Goal: Transaction & Acquisition: Book appointment/travel/reservation

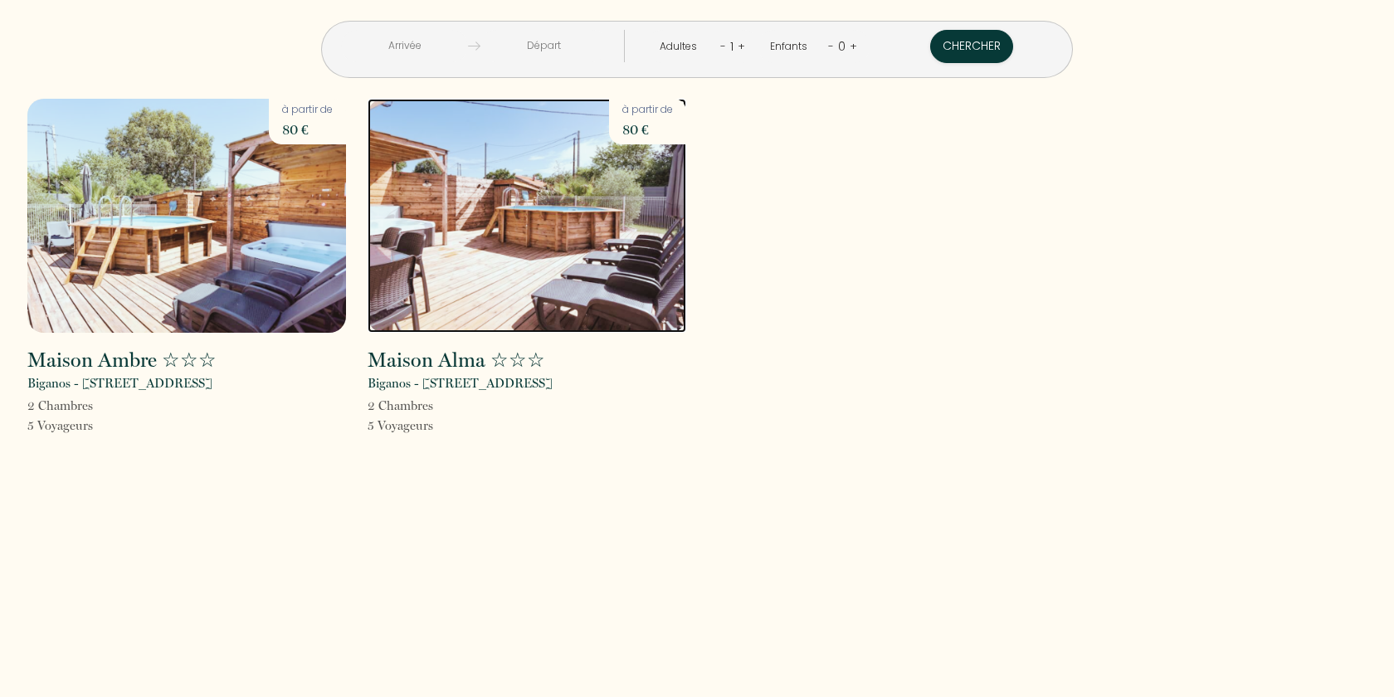
click at [491, 236] on img at bounding box center [527, 216] width 319 height 234
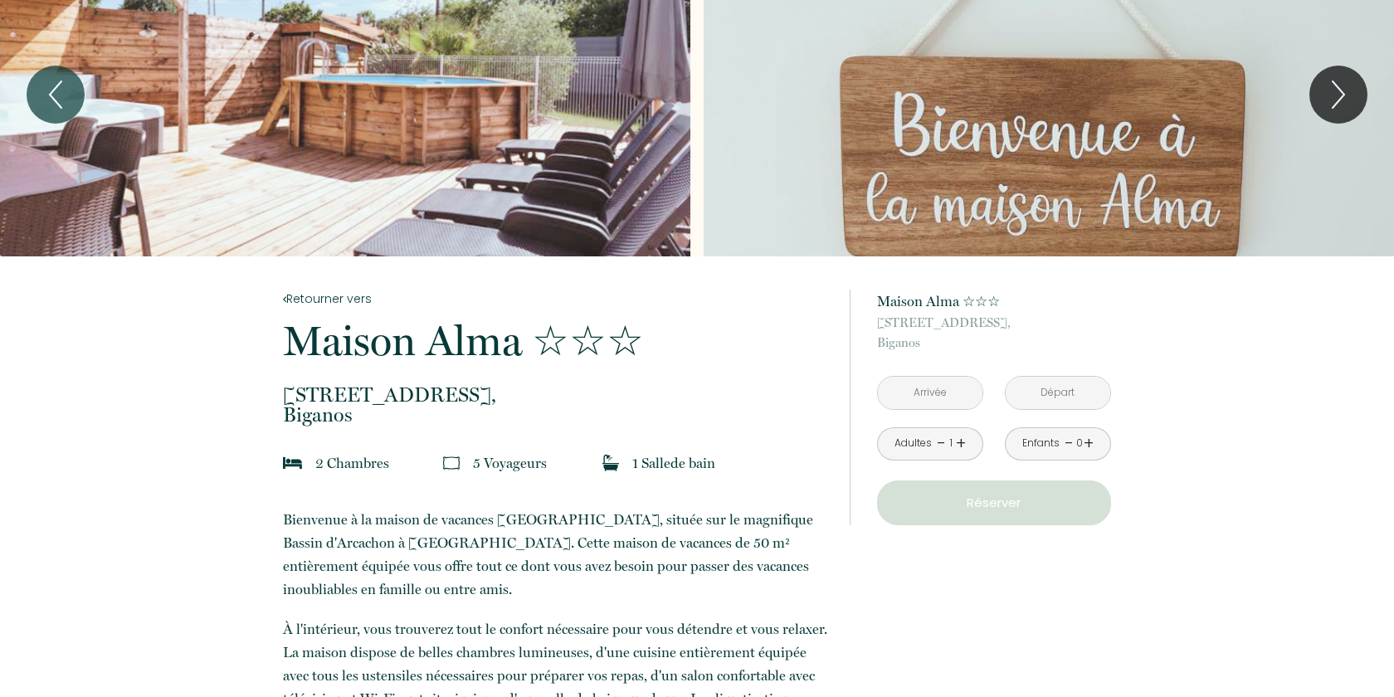
scroll to position [75, 0]
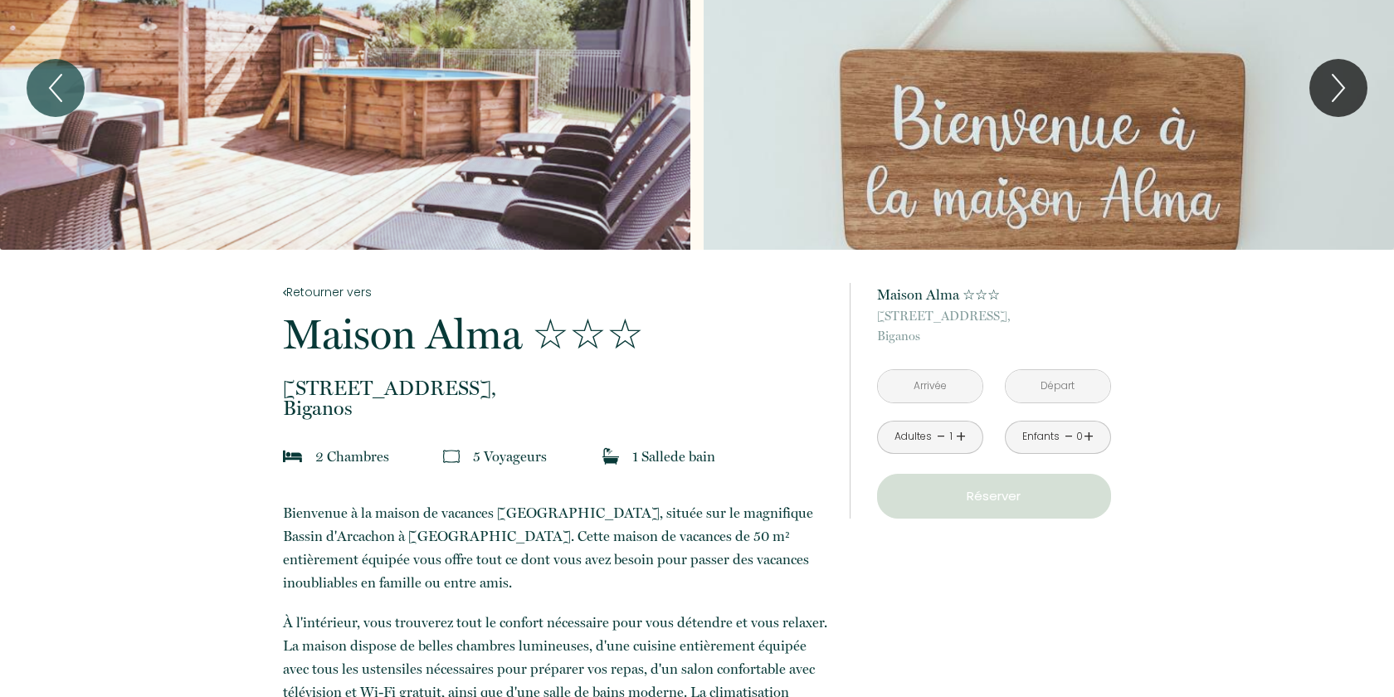
click at [964, 377] on input "text" at bounding box center [930, 386] width 105 height 32
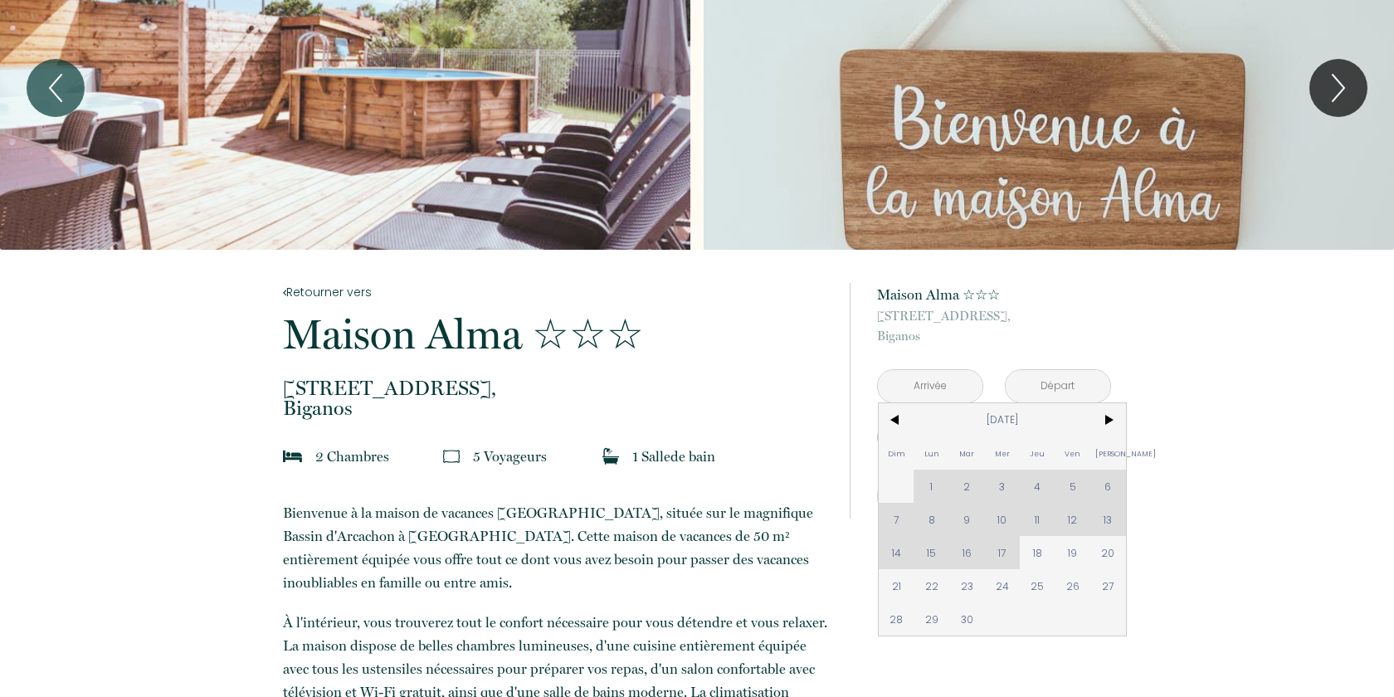
click at [1092, 527] on div "Dim Lun Mar Mer Jeu Ven Sam 1 2 3 4 5 6 7 8 9 10 11 12 13 14 15 16 17 18 19 20 …" at bounding box center [1002, 519] width 247 height 232
click at [1109, 520] on div "Dim Lun Mar Mer Jeu Ven Sam 1 2 3 4 5 6 7 8 9 10 11 12 13 14 15 16 17 18 19 20 …" at bounding box center [1002, 519] width 247 height 232
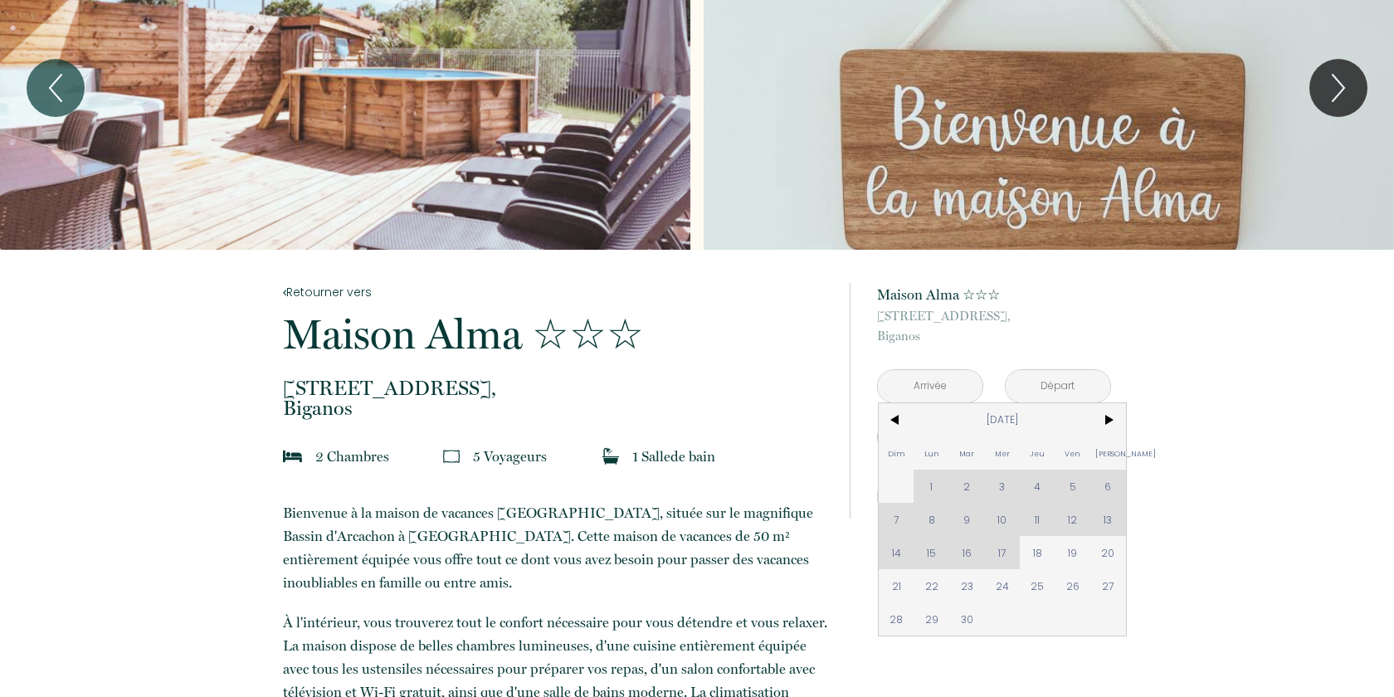
click at [1109, 520] on div "Dim Lun Mar Mer Jeu Ven Sam 1 2 3 4 5 6 7 8 9 10 11 12 13 14 15 16 17 18 19 20 …" at bounding box center [1002, 519] width 247 height 232
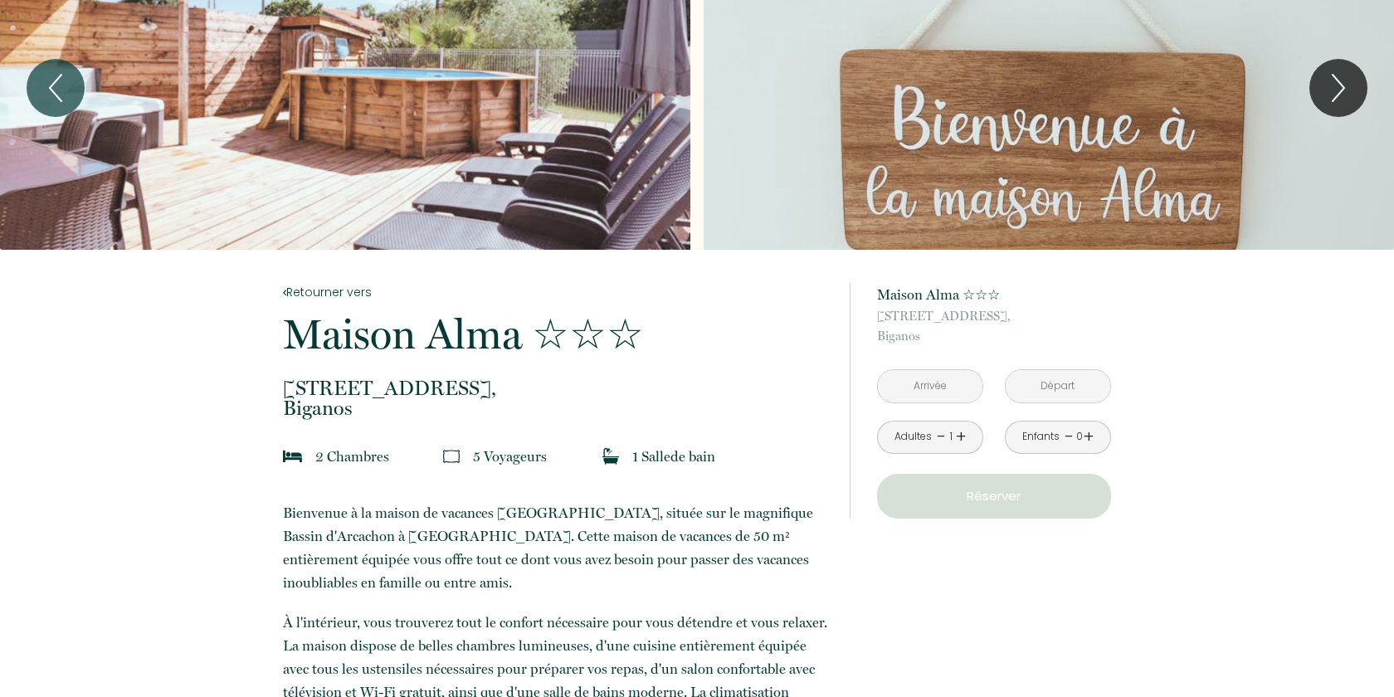
click at [972, 301] on p "Maison Alma ☆☆☆" at bounding box center [994, 294] width 234 height 23
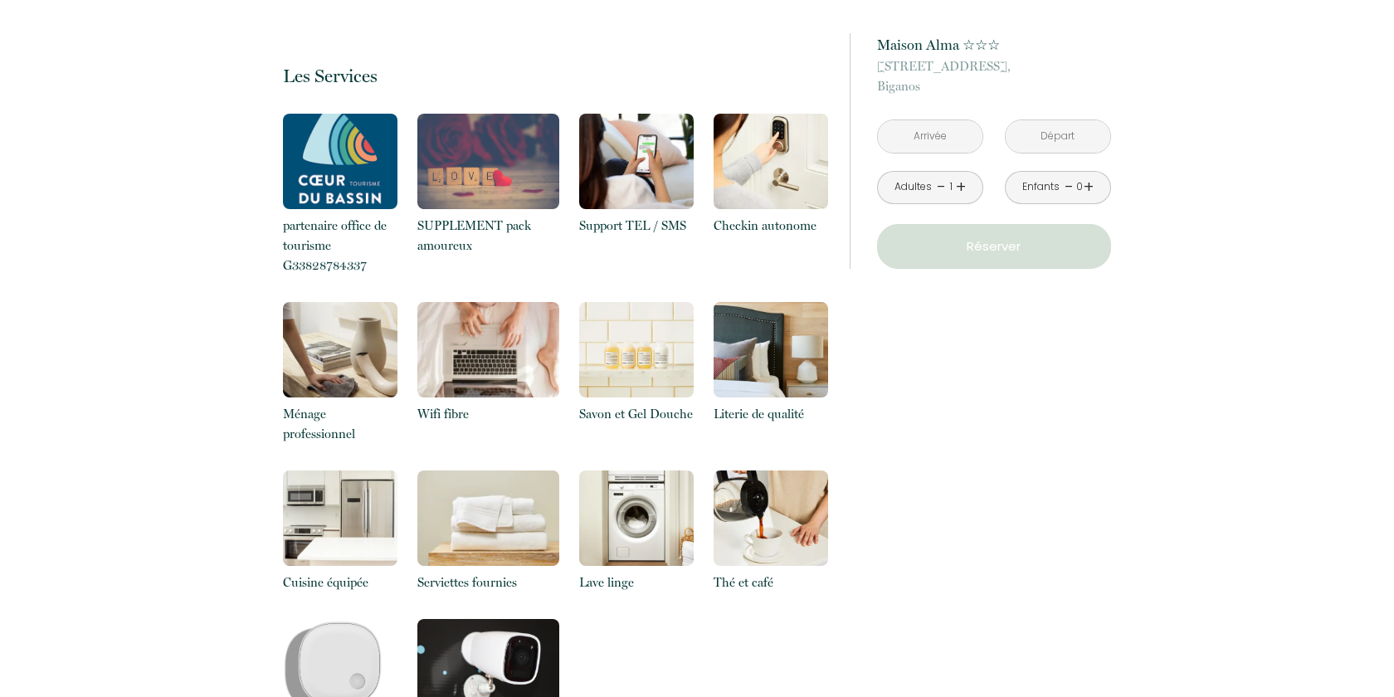
scroll to position [0, 0]
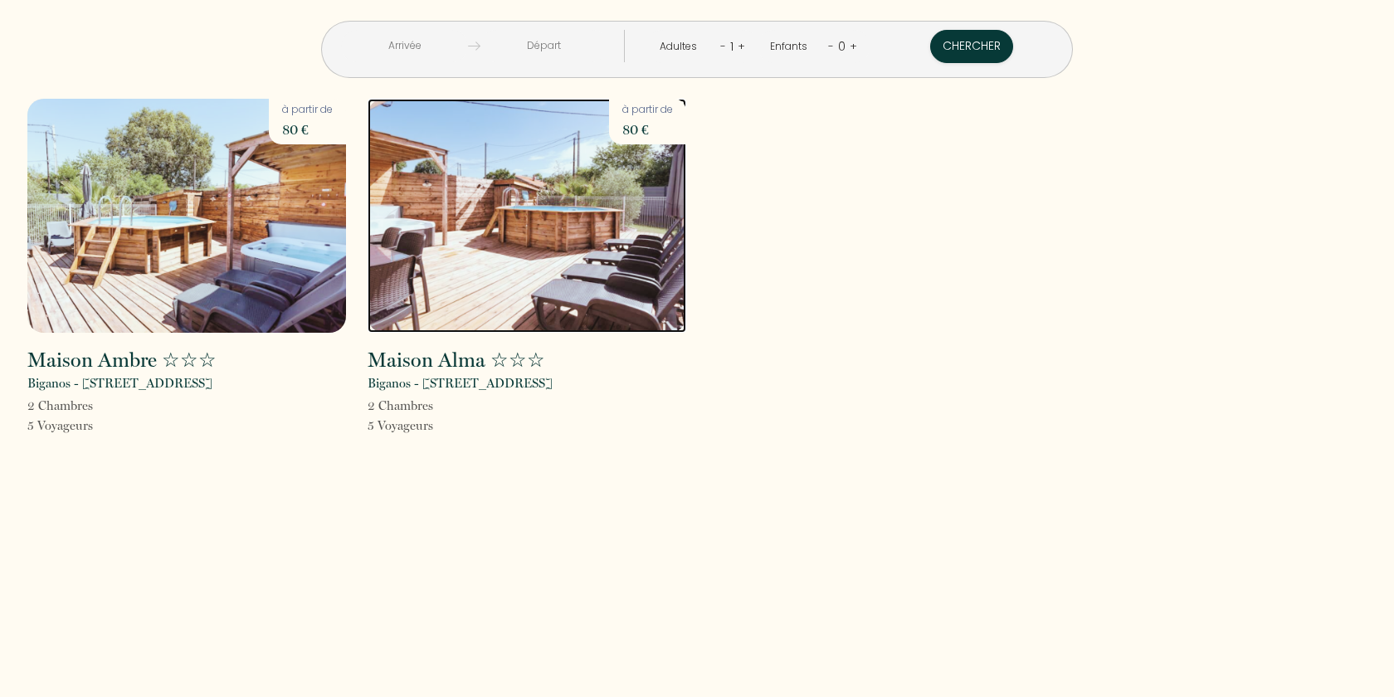
click at [481, 229] on img at bounding box center [527, 216] width 319 height 234
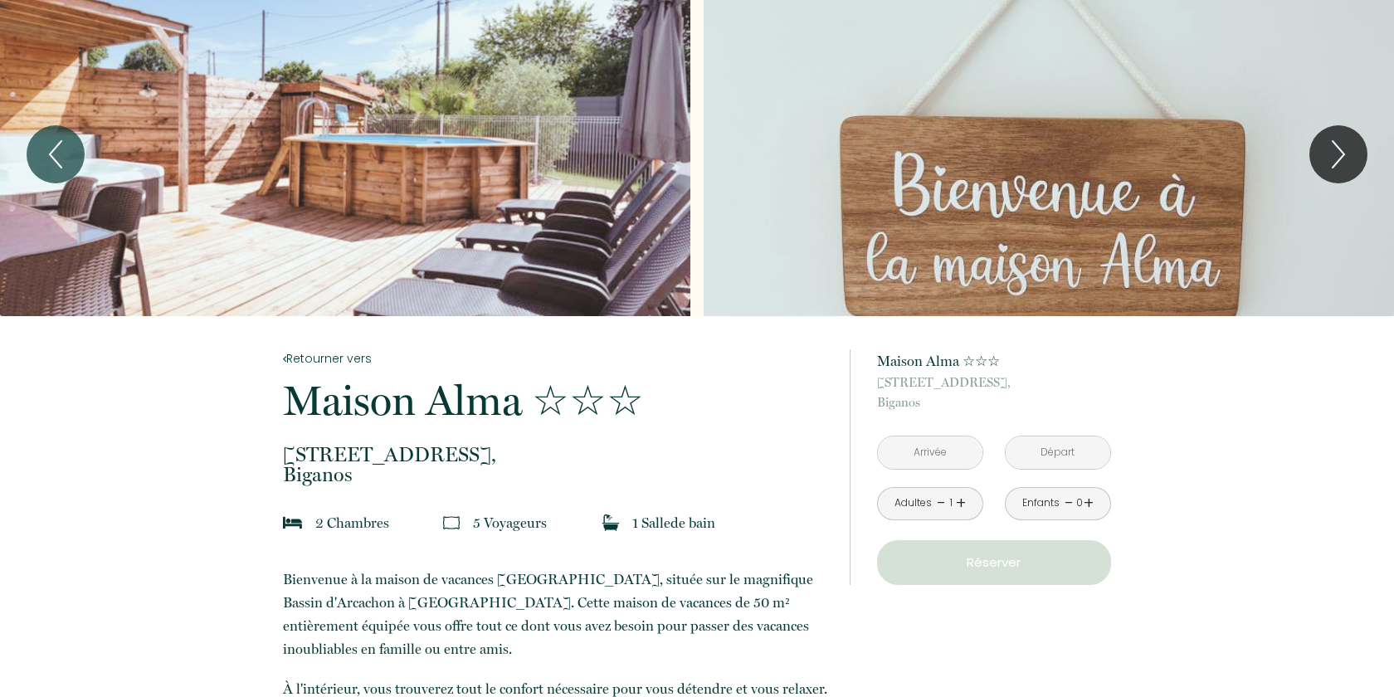
scroll to position [10, 0]
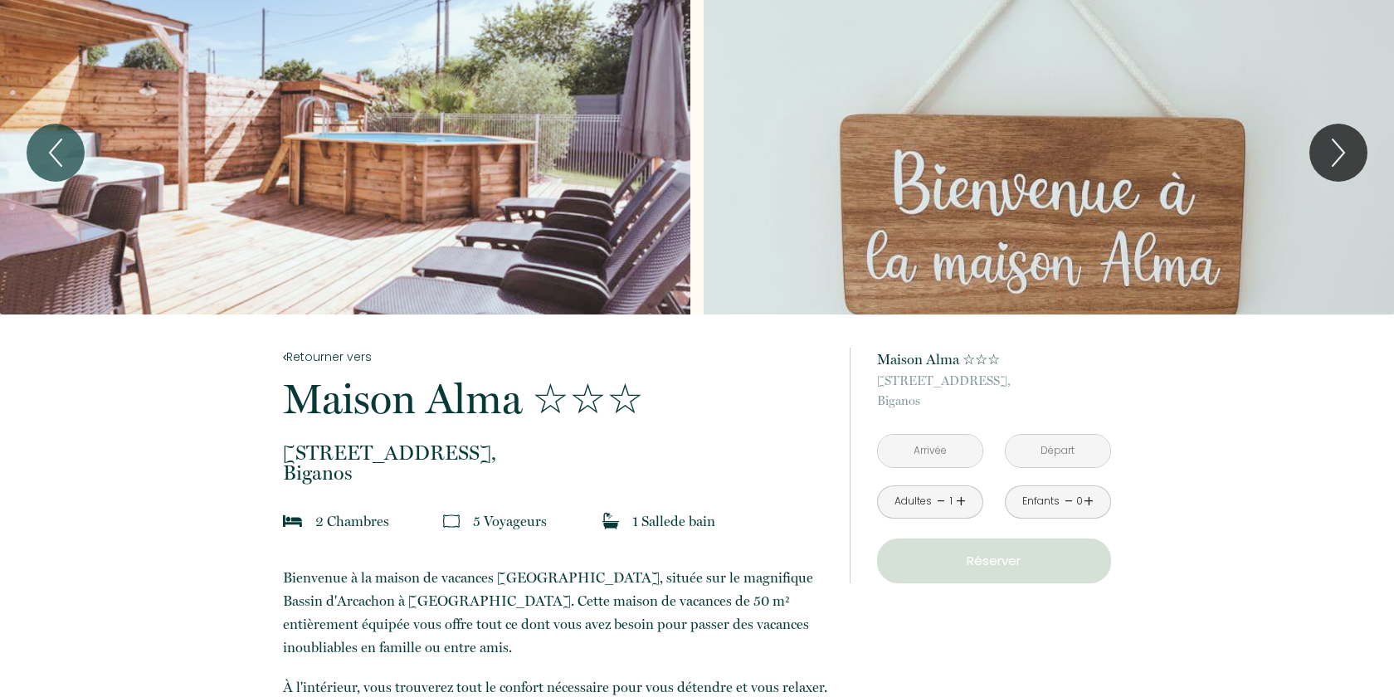
click at [954, 444] on input "text" at bounding box center [930, 451] width 105 height 32
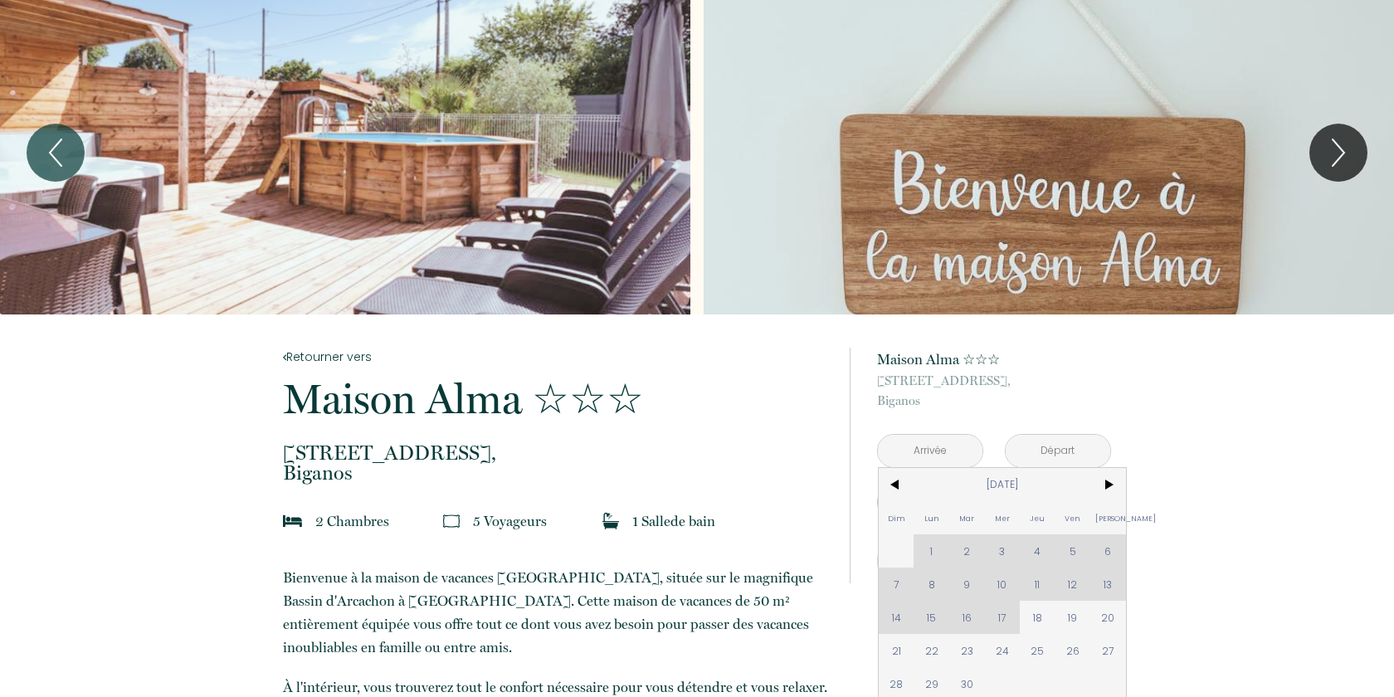
click at [1114, 581] on div "Dim Lun Mar Mer Jeu Ven Sam 1 2 3 4 5 6 7 8 9 10 11 12 13 14 15 16 17 18 19 20 …" at bounding box center [1002, 584] width 247 height 232
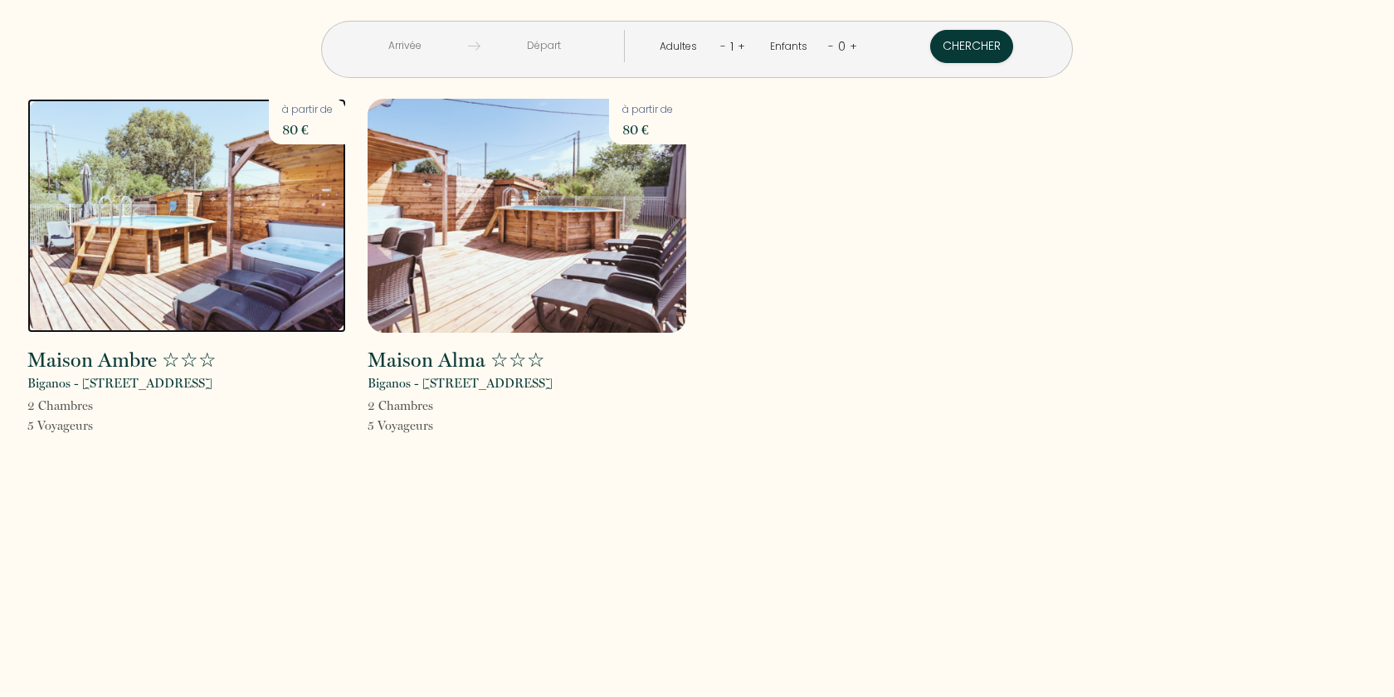
click at [186, 233] on img at bounding box center [186, 216] width 319 height 234
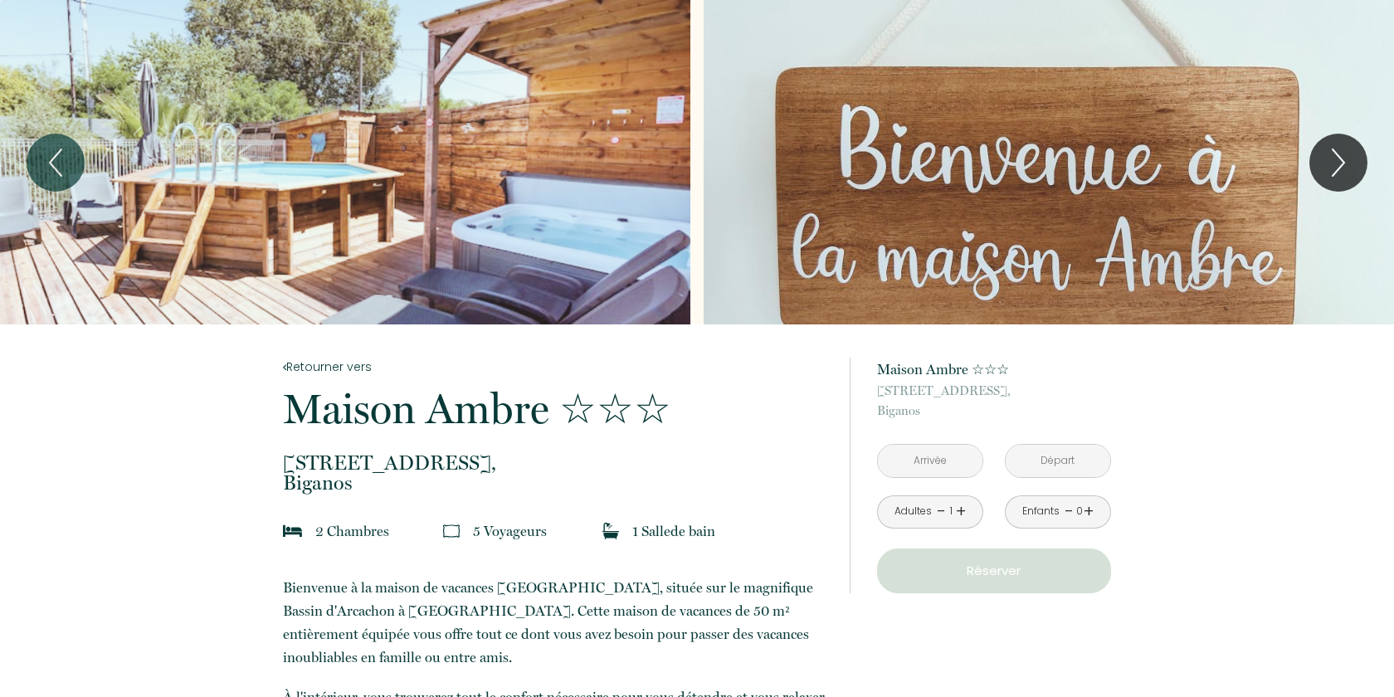
click at [937, 461] on input "text" at bounding box center [930, 461] width 105 height 32
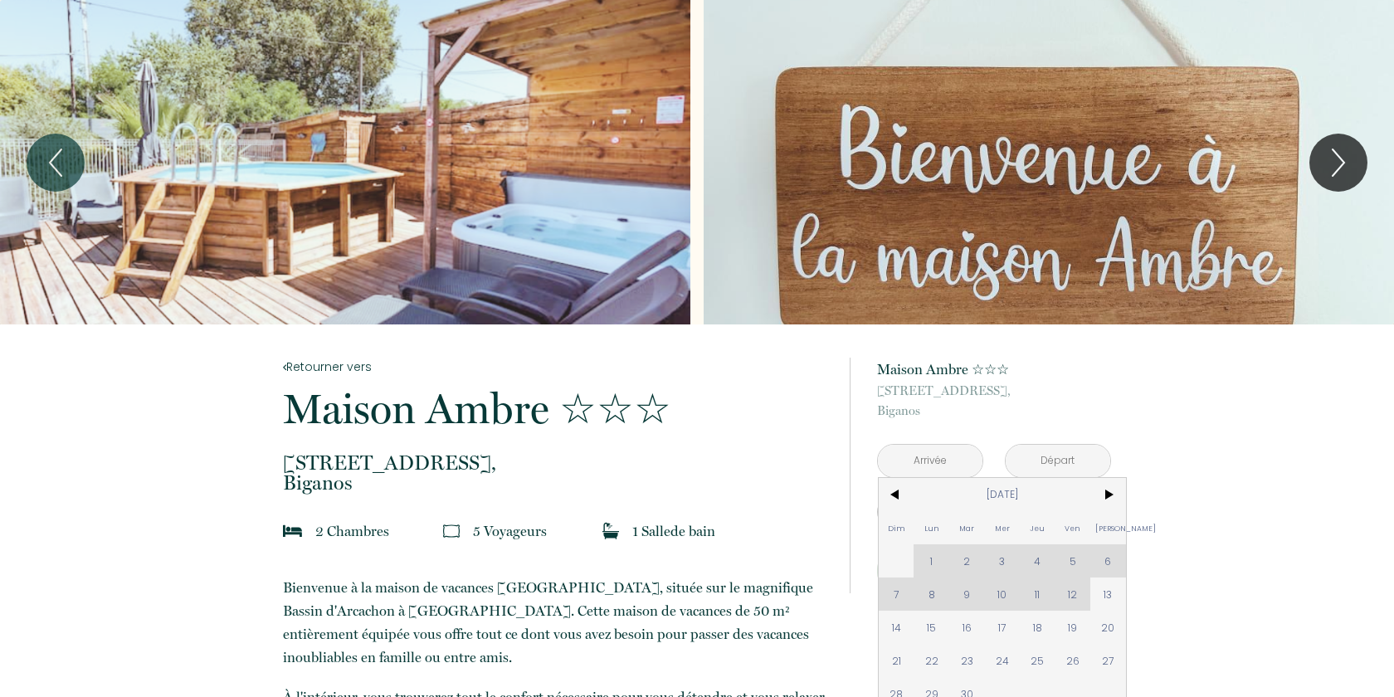
click at [1079, 594] on div "Dim Lun Mar Mer Jeu Ven Sam 1 2 3 4 5 6 7 8 9 10 11 12 13 14 15 16 17 18 19 20 …" at bounding box center [1002, 594] width 247 height 232
click at [1112, 597] on span "13" at bounding box center [1109, 594] width 36 height 33
type input "[DATE]"
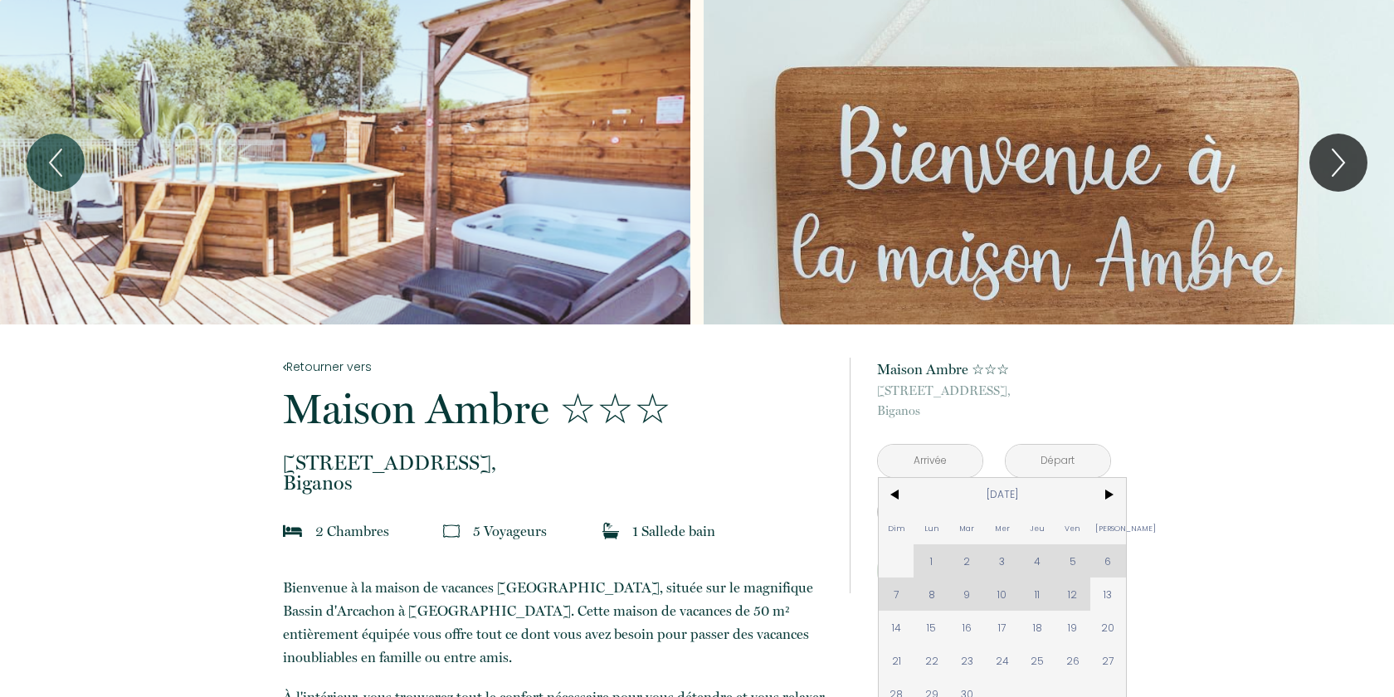
type input "[DATE]"
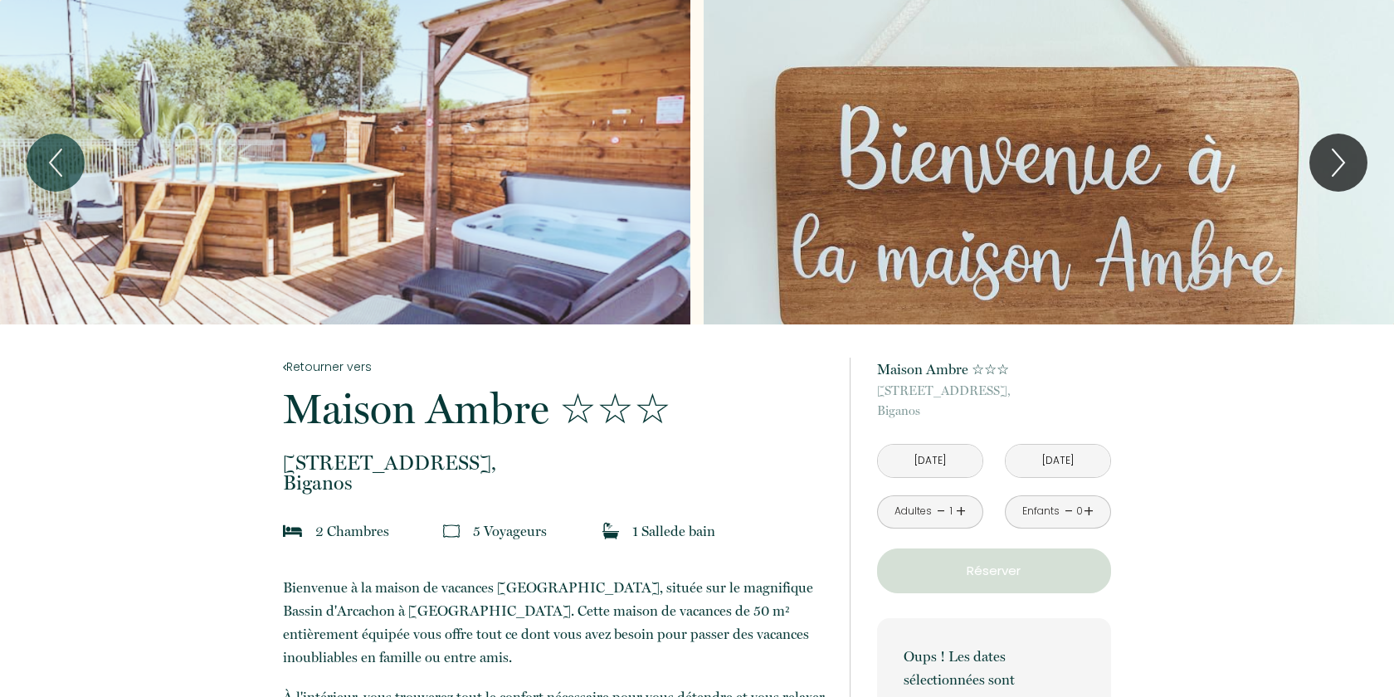
click at [969, 512] on div "Adultes - 1 +" at bounding box center [930, 512] width 106 height 33
click at [959, 511] on link "+" at bounding box center [961, 512] width 10 height 26
click at [1085, 511] on link "+" at bounding box center [1089, 512] width 10 height 26
click at [984, 588] on button "Réserver" at bounding box center [994, 571] width 234 height 45
click at [987, 569] on p "Réserver" at bounding box center [994, 571] width 222 height 20
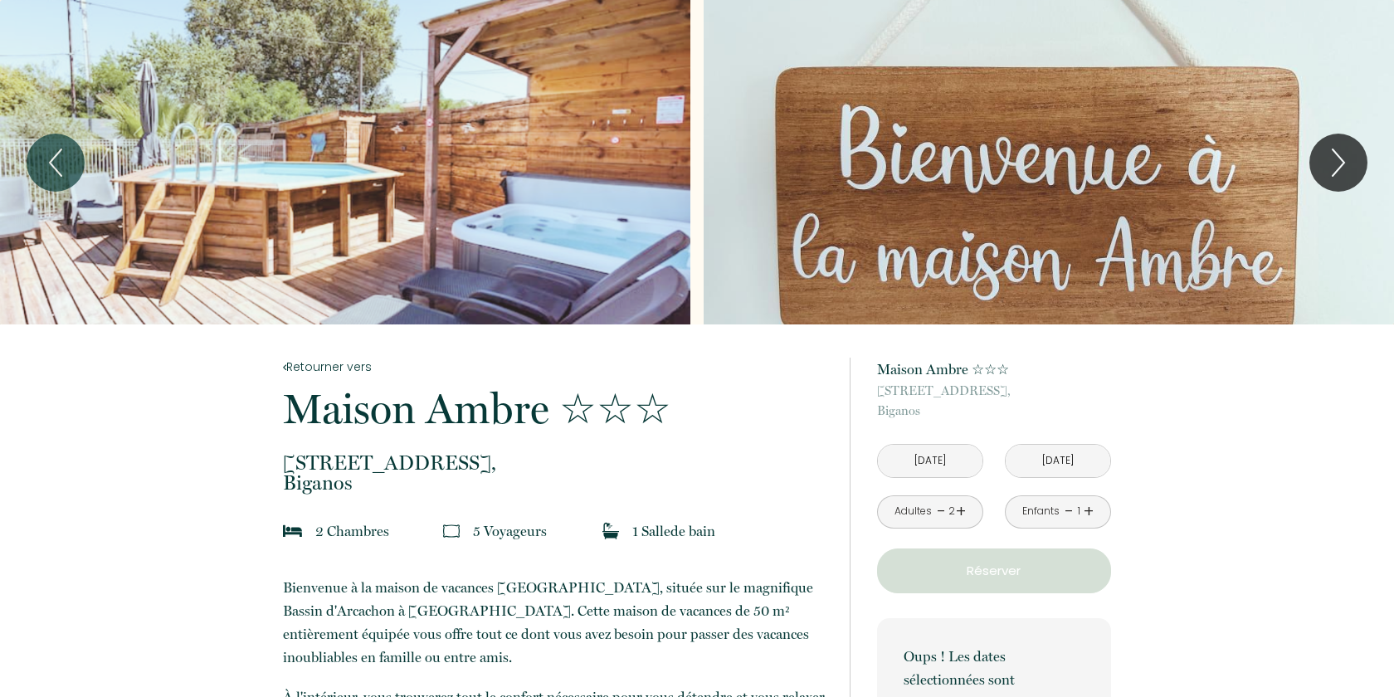
click at [987, 569] on p "Réserver" at bounding box center [994, 571] width 222 height 20
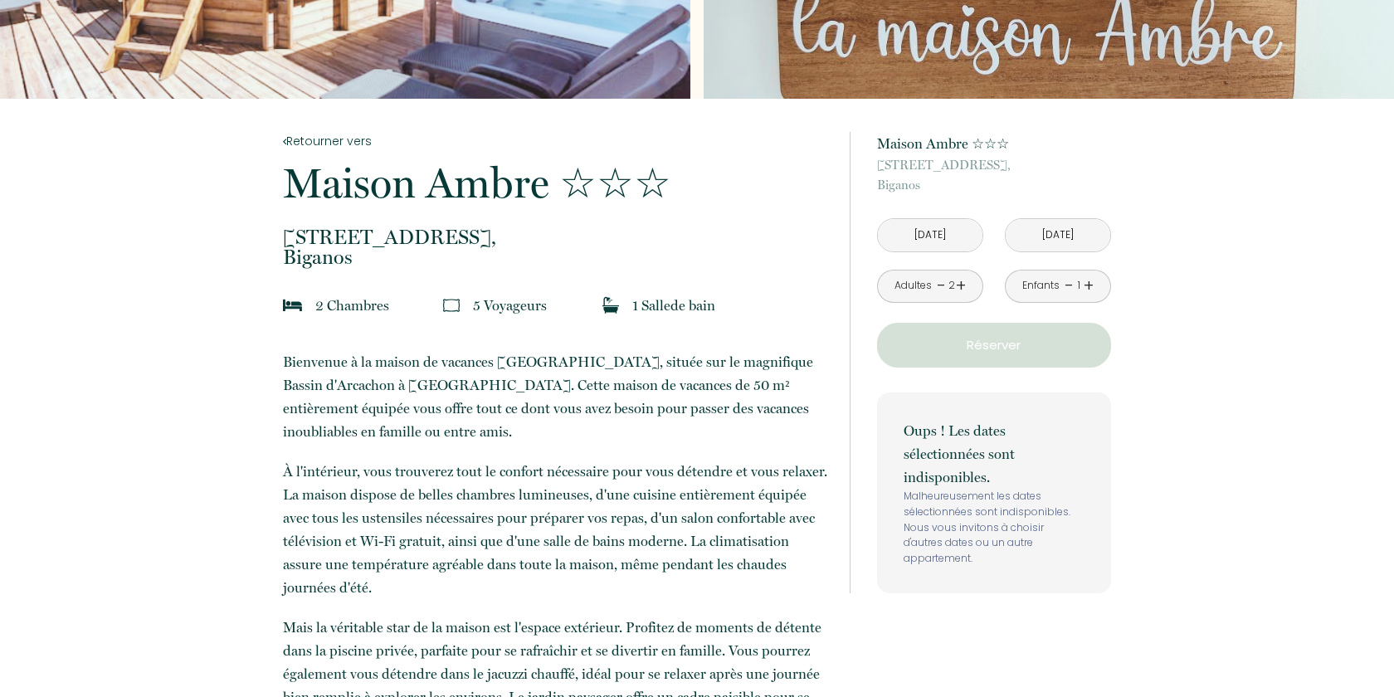
scroll to position [229, 0]
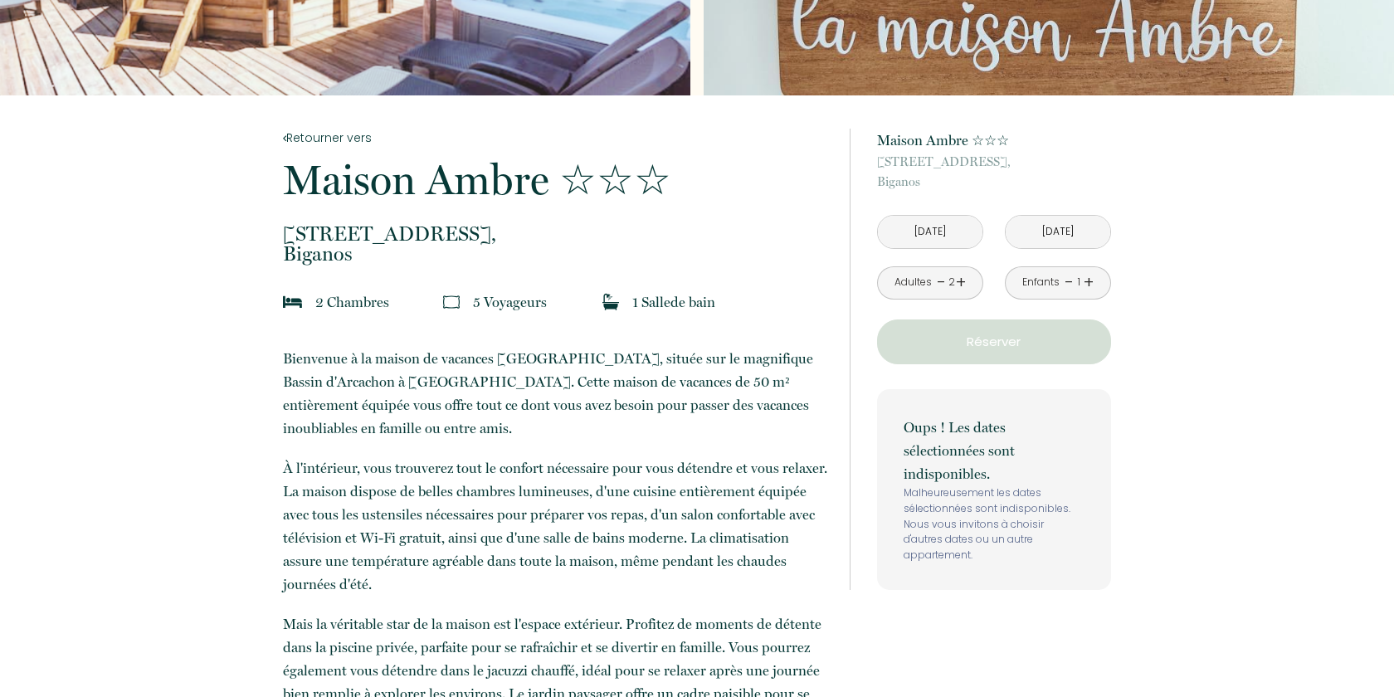
click at [950, 227] on input "[DATE]" at bounding box center [930, 232] width 105 height 32
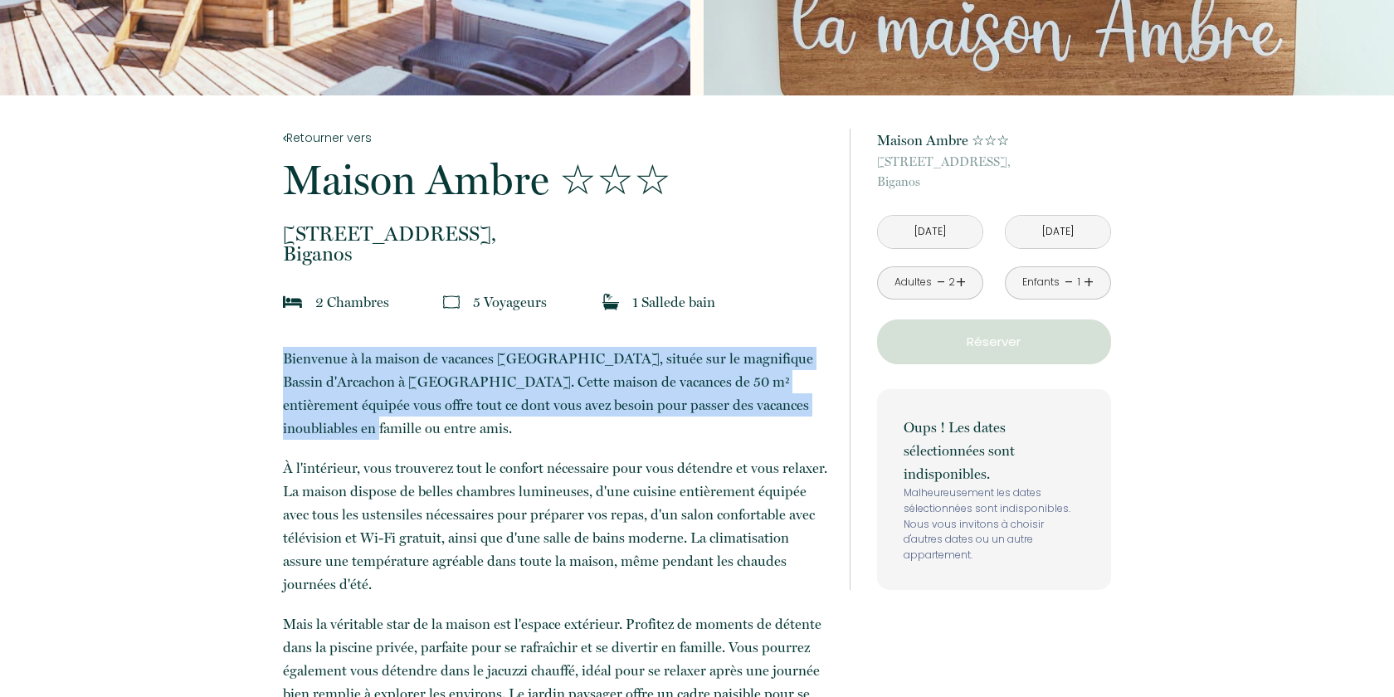
drag, startPoint x: 779, startPoint y: 409, endPoint x: 331, endPoint y: 330, distance: 455.2
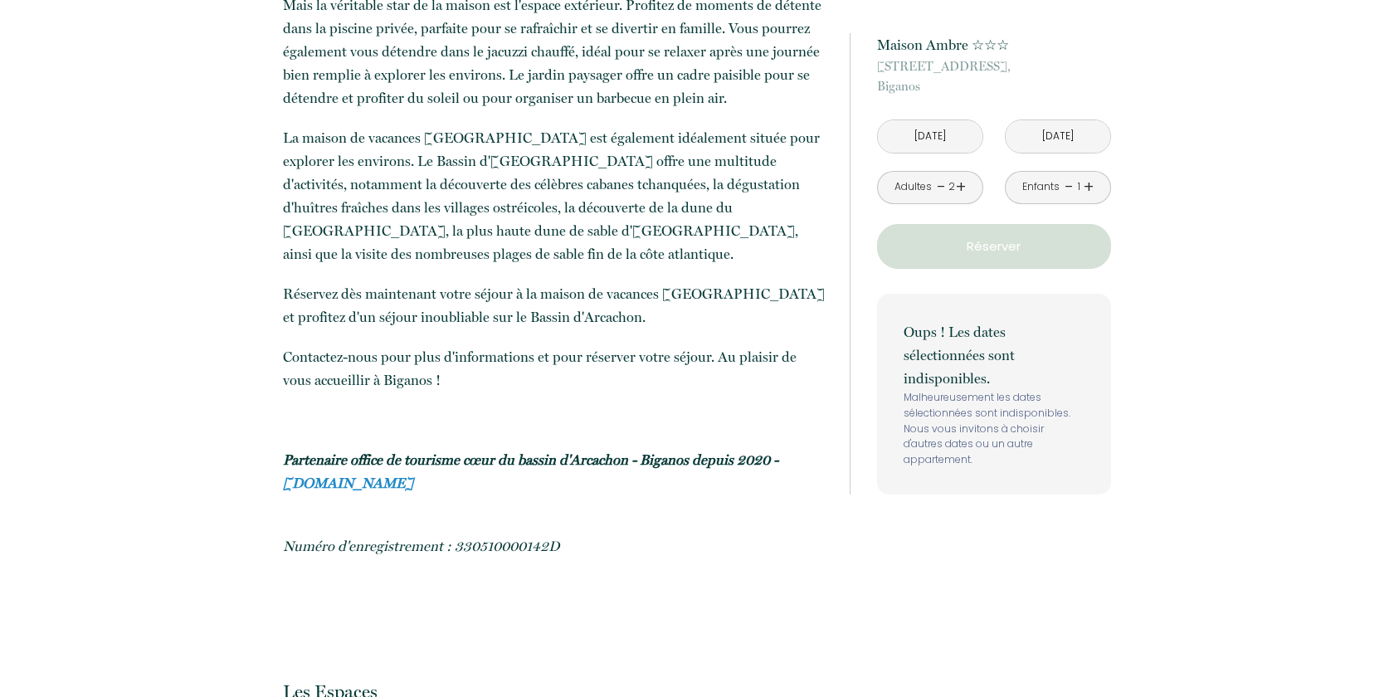
scroll to position [1045, 0]
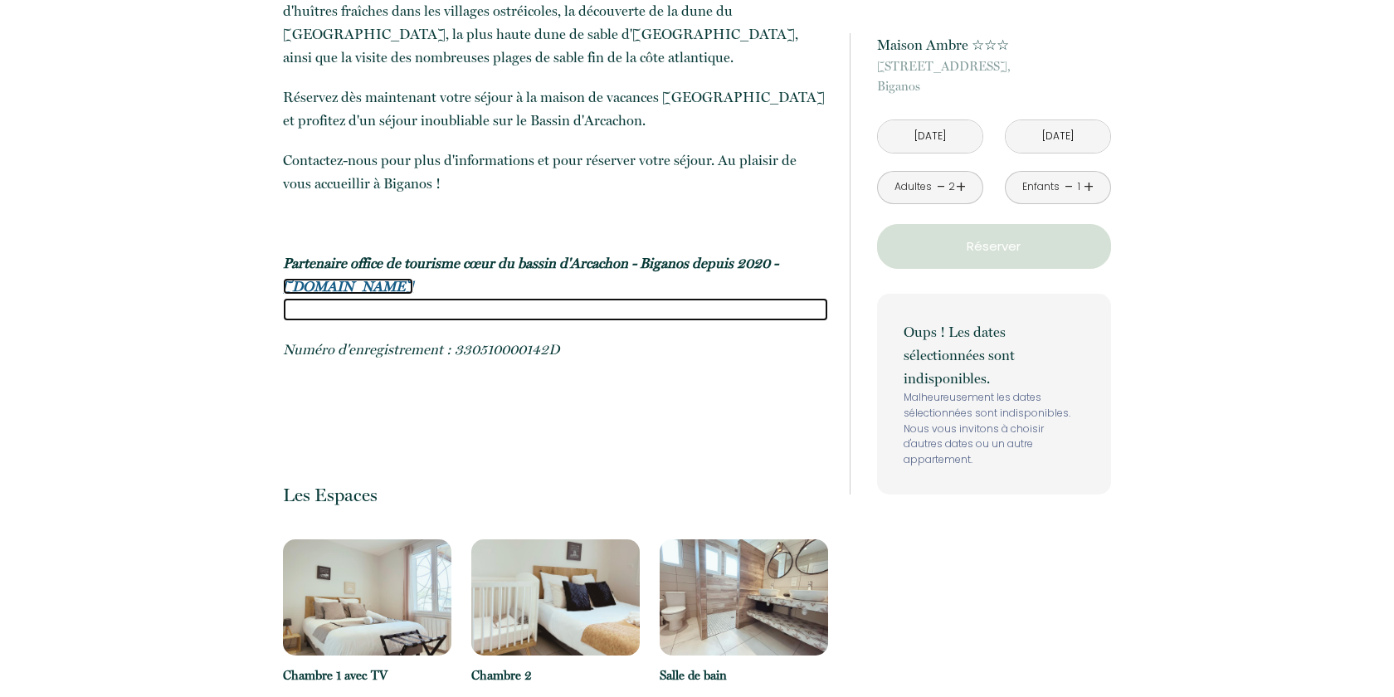
click at [422, 278] on link "[DOMAIN_NAME]" at bounding box center [555, 299] width 545 height 43
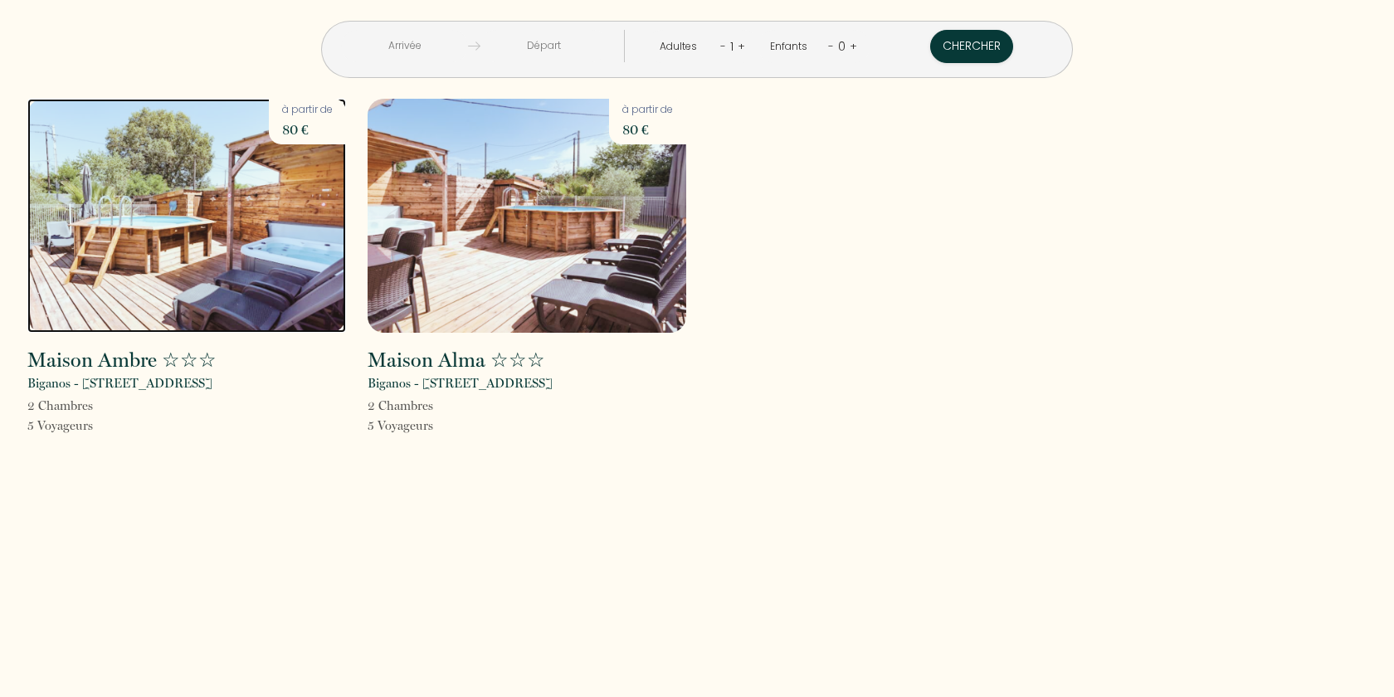
click at [268, 255] on img at bounding box center [186, 216] width 319 height 234
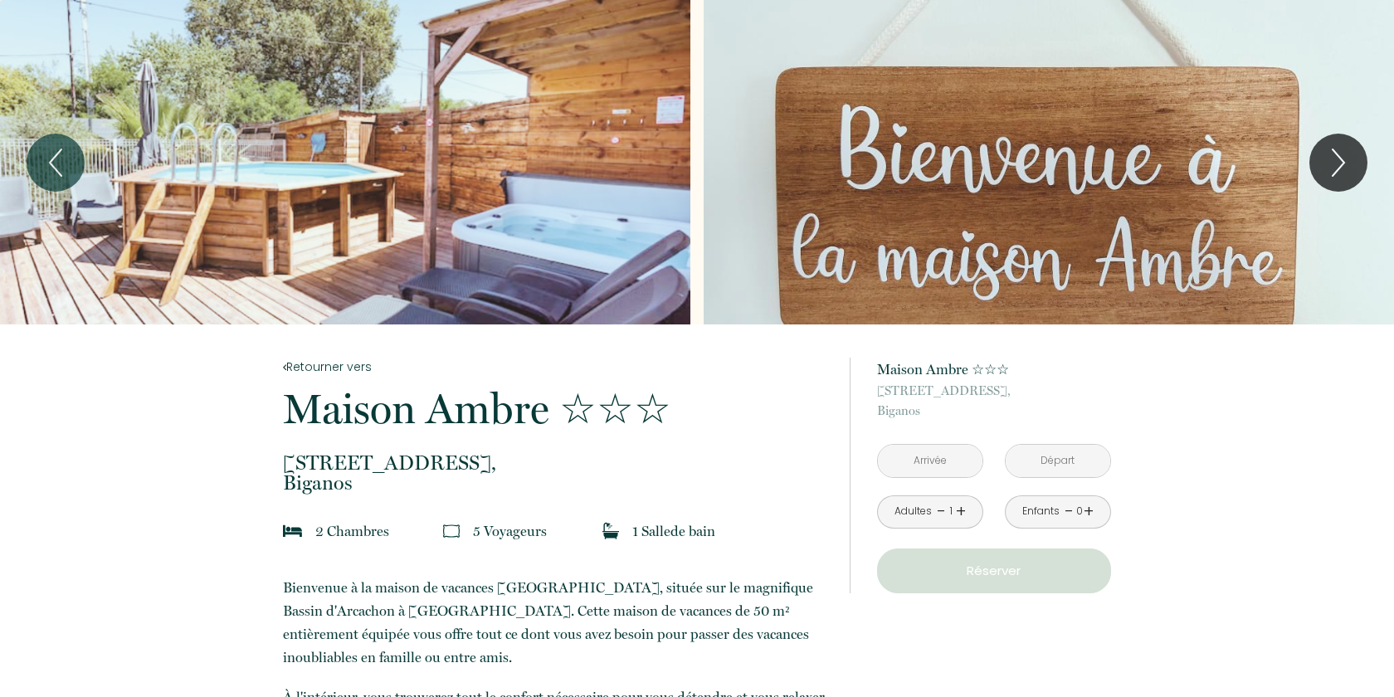
click at [940, 466] on input "text" at bounding box center [930, 461] width 105 height 32
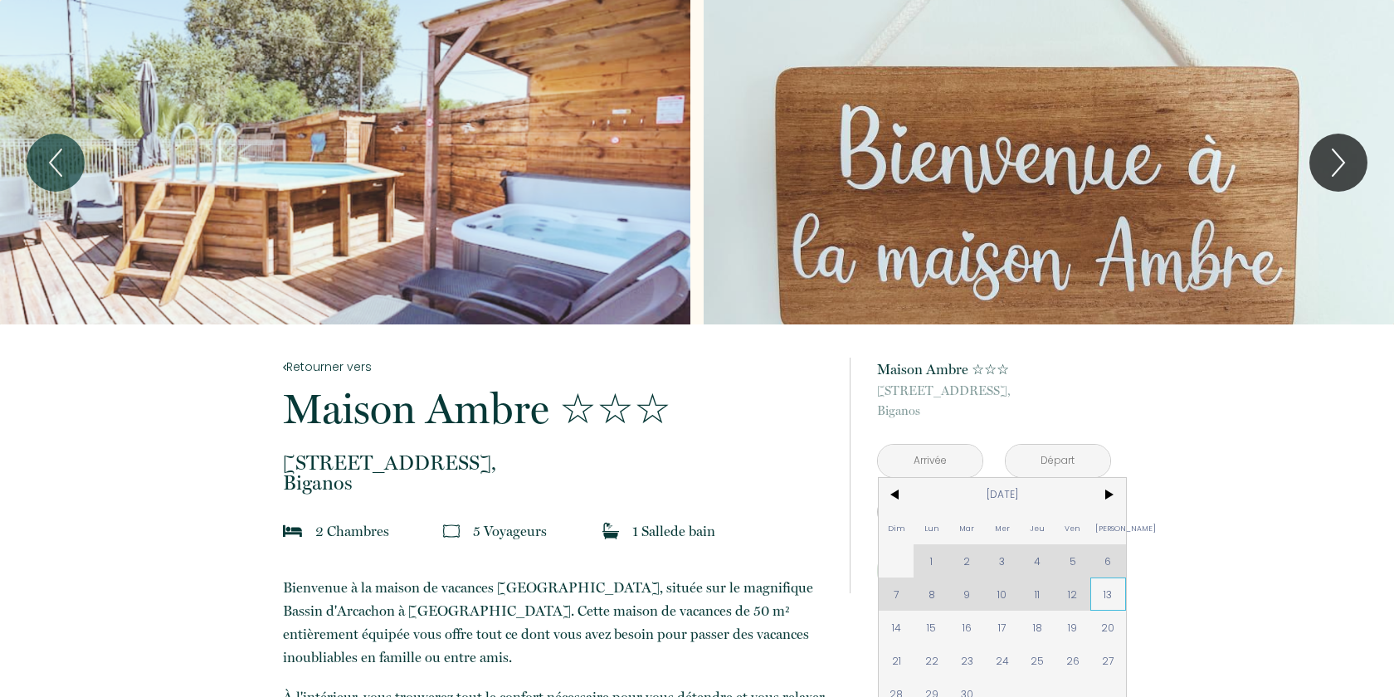
click at [1115, 597] on span "13" at bounding box center [1109, 594] width 36 height 33
type input "[DATE]"
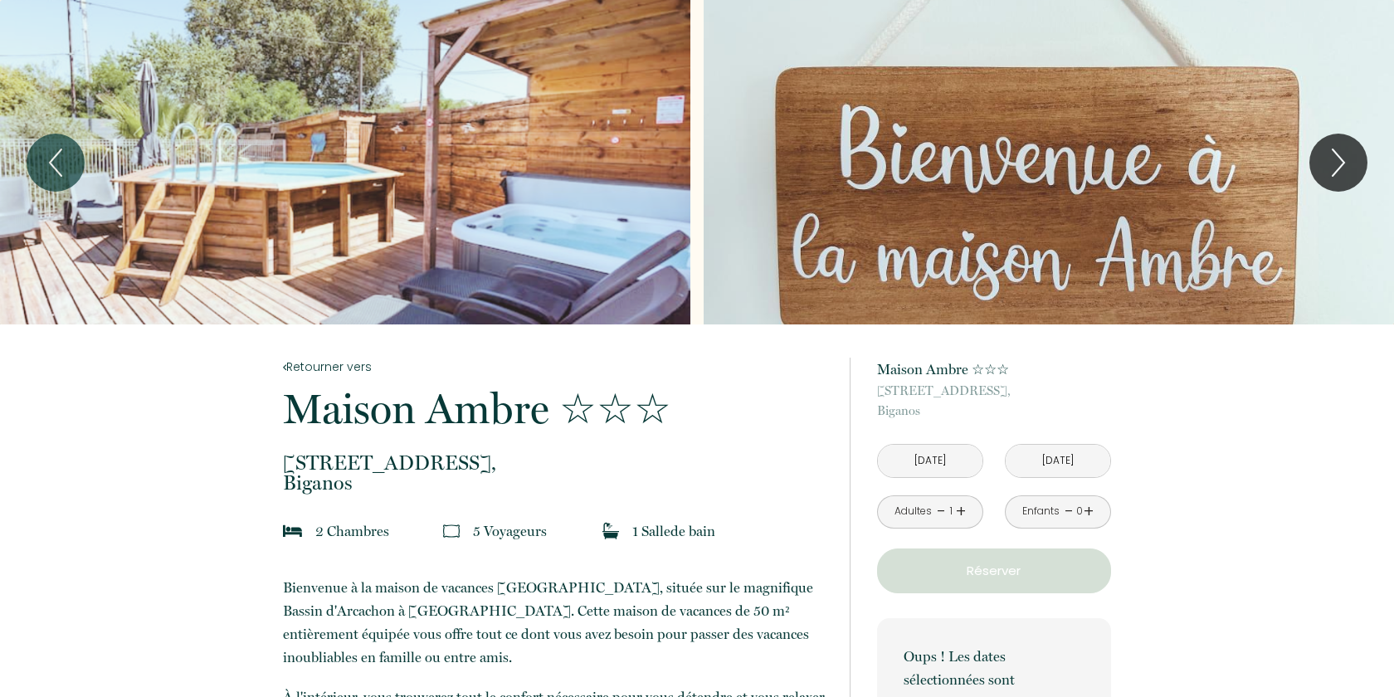
click at [661, 413] on p "Maison Ambre ☆☆☆" at bounding box center [555, 409] width 545 height 42
drag, startPoint x: 739, startPoint y: 536, endPoint x: 750, endPoint y: 546, distance: 14.7
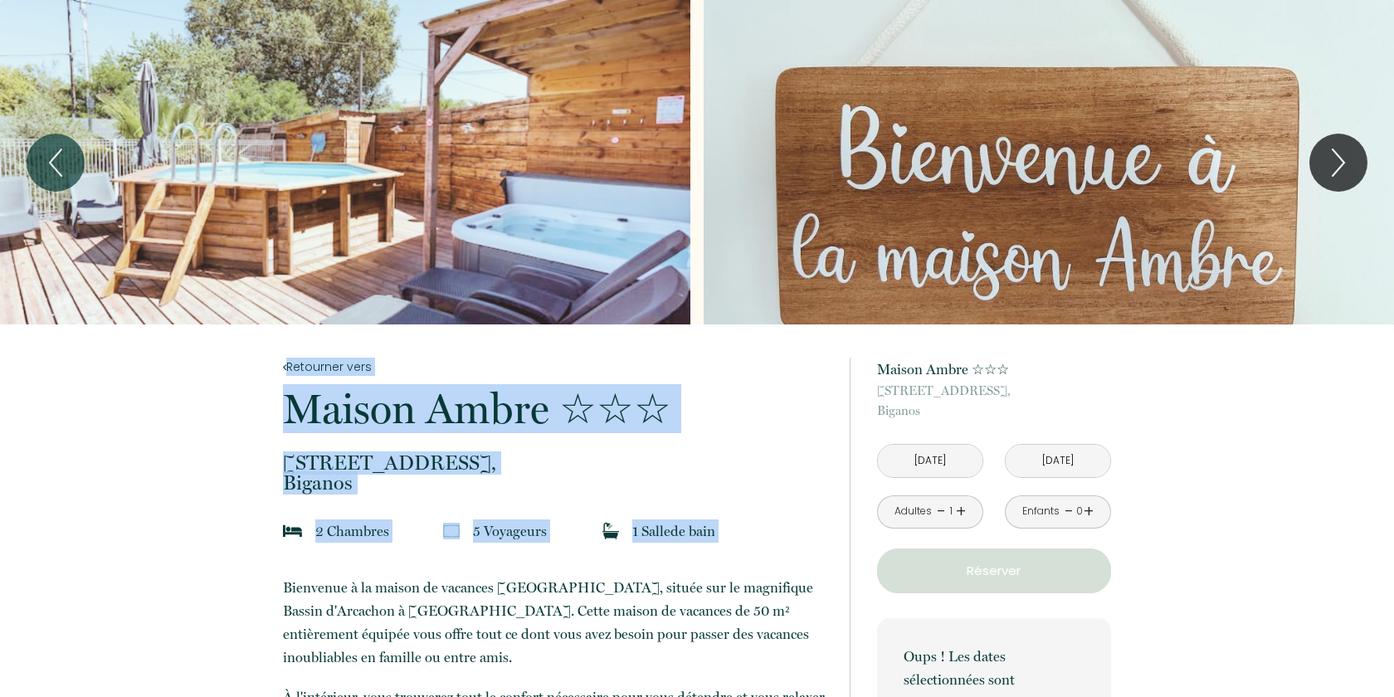
drag, startPoint x: 287, startPoint y: 359, endPoint x: 769, endPoint y: 544, distance: 516.6
